Goal: Find specific page/section: Find specific page/section

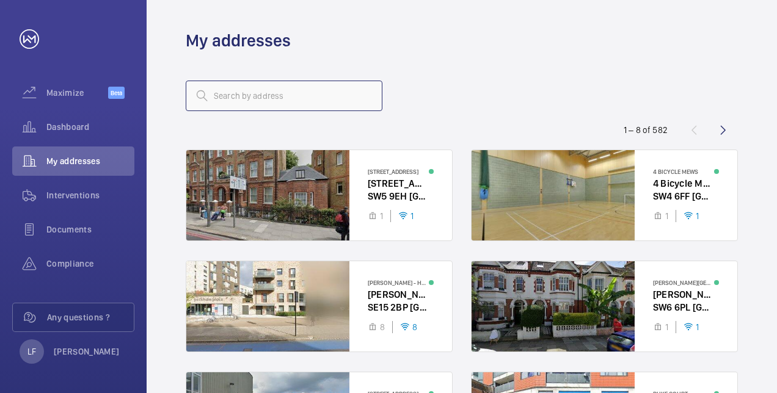
click at [254, 103] on input "text" at bounding box center [284, 96] width 197 height 31
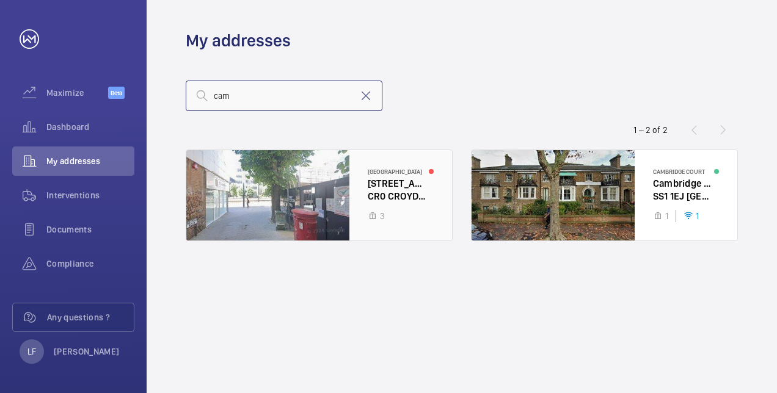
type input "cam"
click at [399, 171] on div at bounding box center [319, 195] width 266 height 90
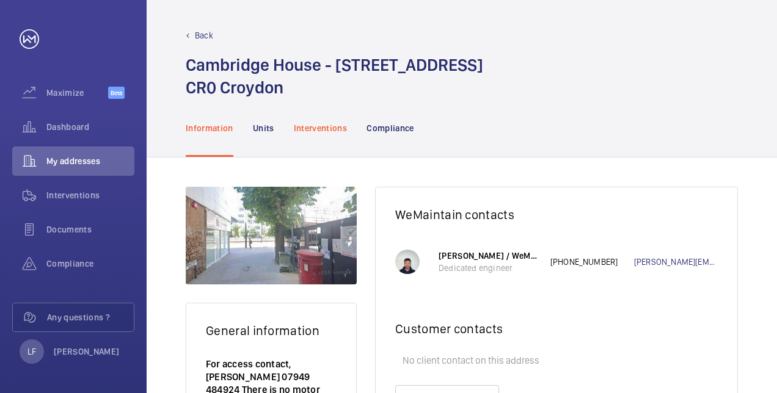
click at [323, 126] on p "Interventions" at bounding box center [321, 128] width 54 height 12
